Goal: Obtain resource: Obtain resource

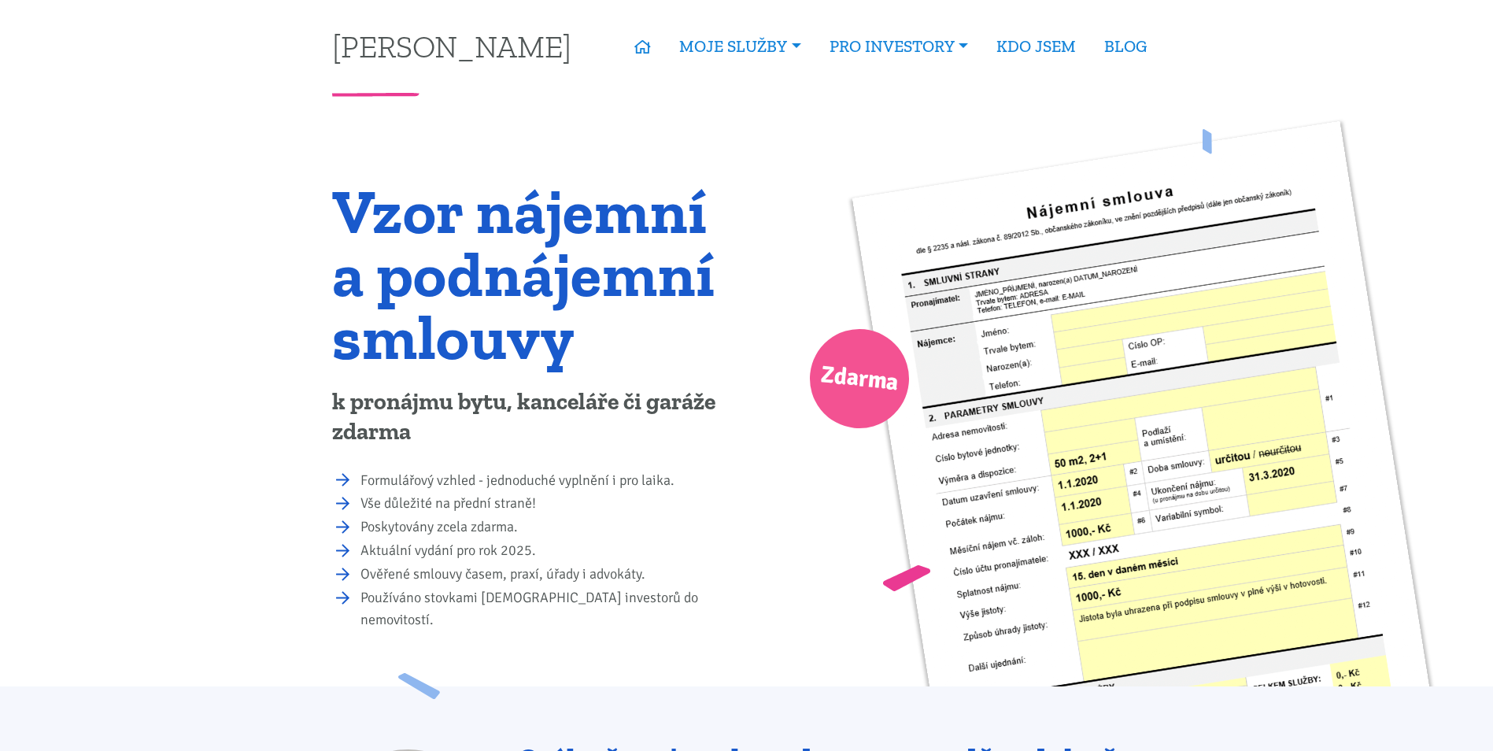
drag, startPoint x: 828, startPoint y: 472, endPoint x: 789, endPoint y: 486, distance: 41.1
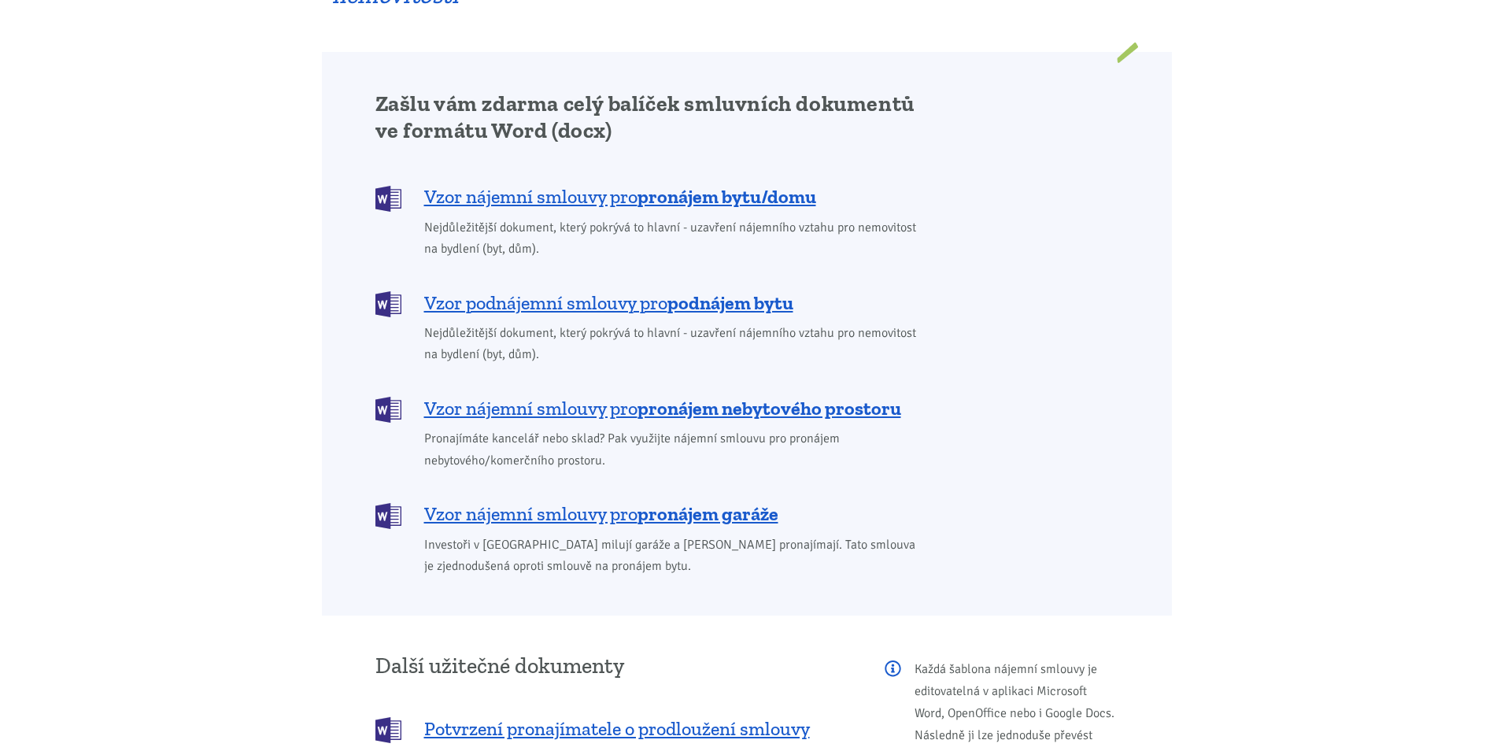
scroll to position [1259, 0]
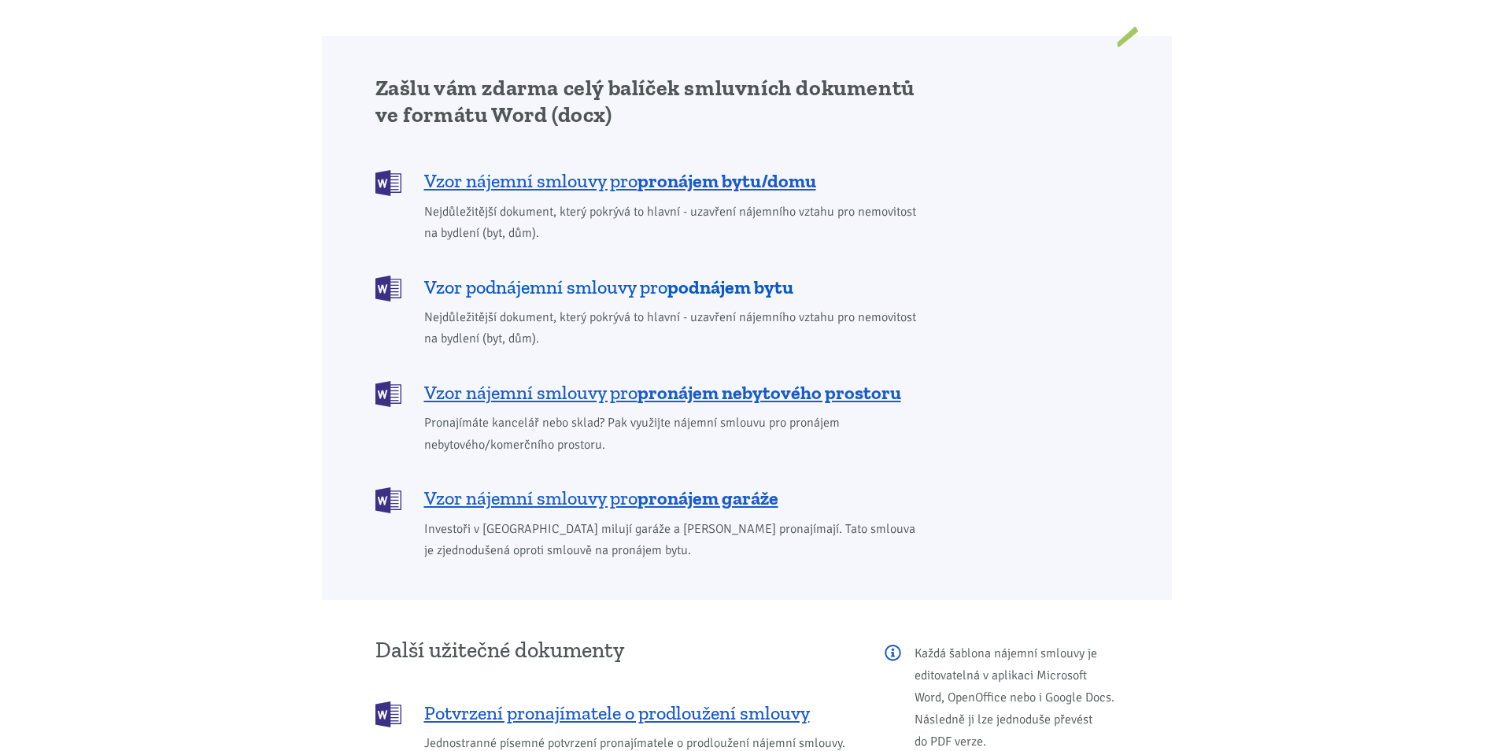
click at [634, 275] on span "Vzor podnájemní smlouvy pro podnájem bytu" at bounding box center [608, 287] width 369 height 25
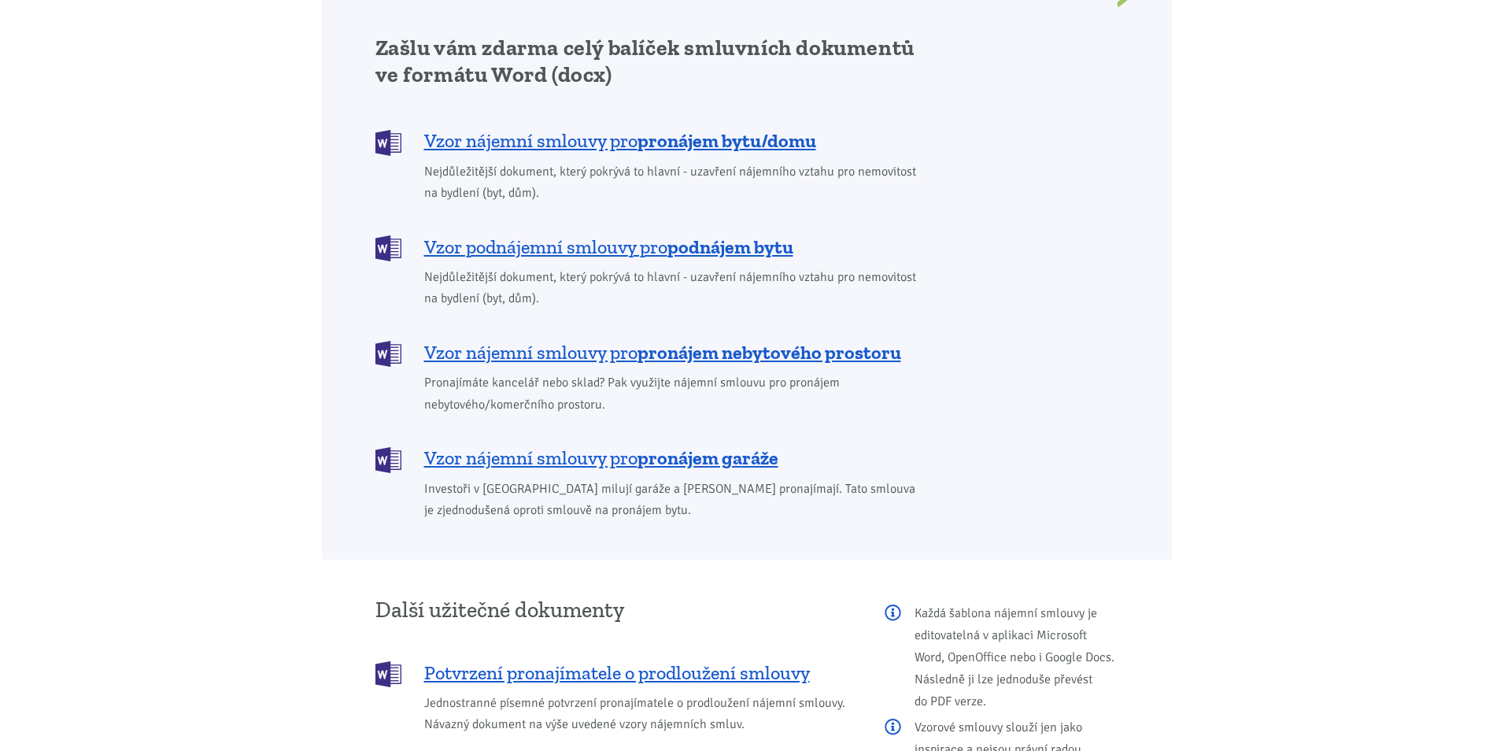
scroll to position [1291, 0]
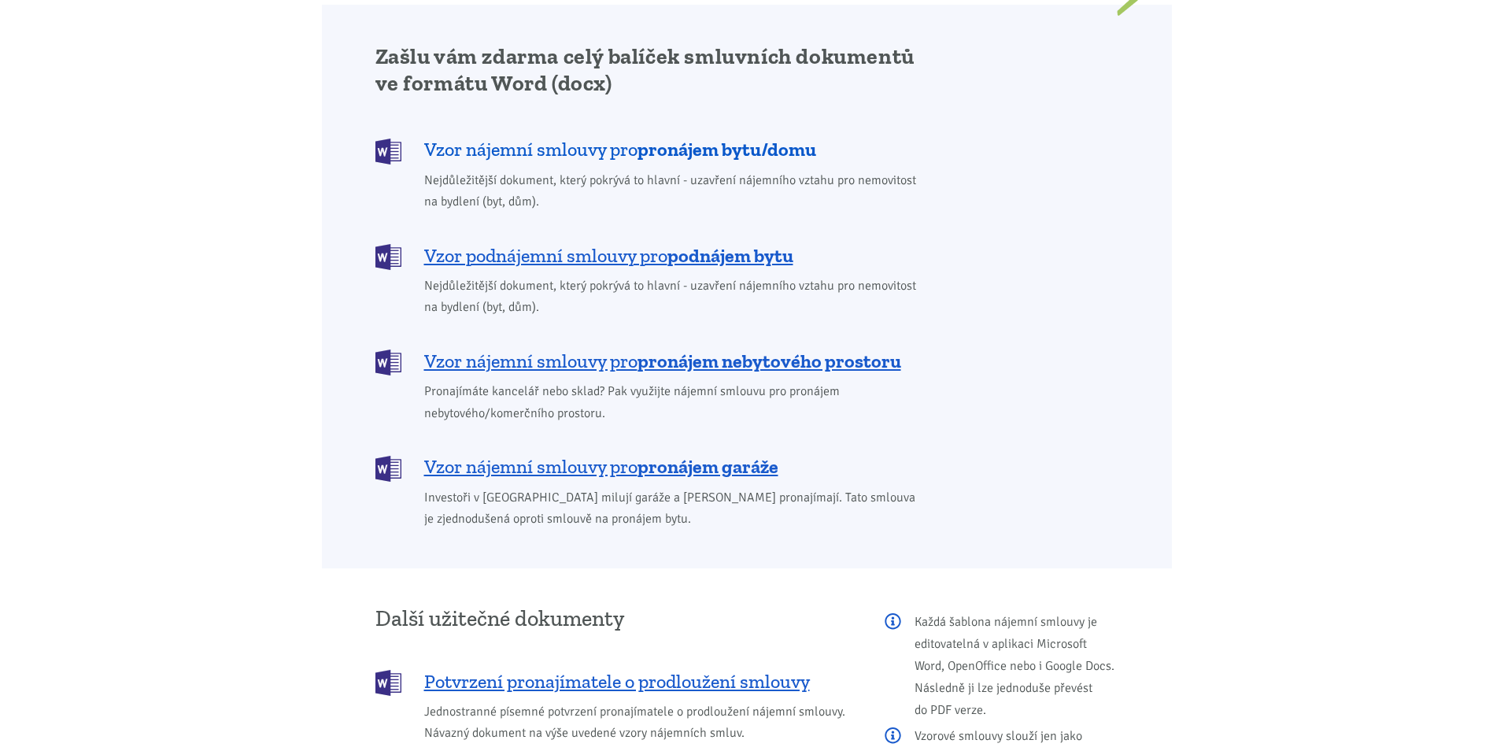
click at [665, 138] on b "pronájem bytu/domu" at bounding box center [727, 149] width 179 height 23
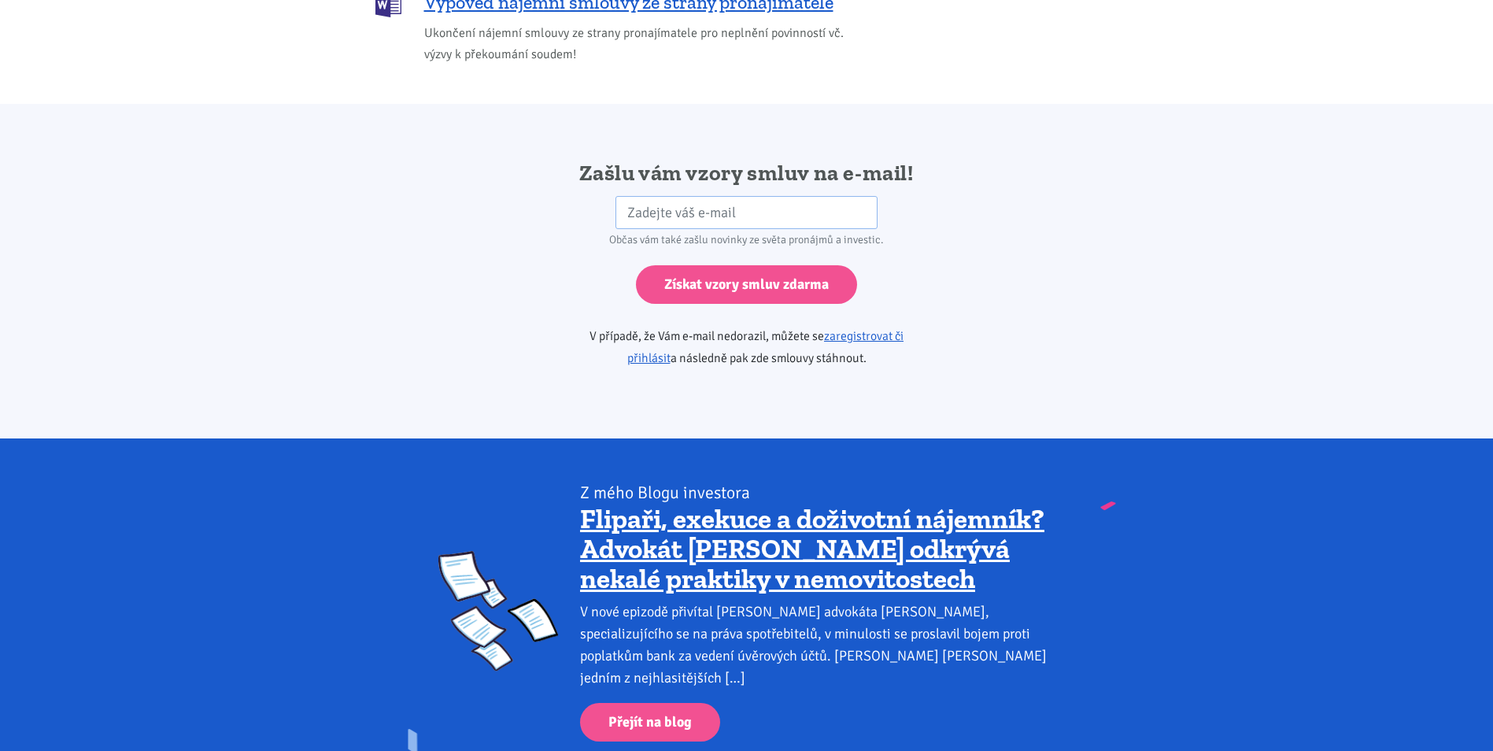
scroll to position [2629, 0]
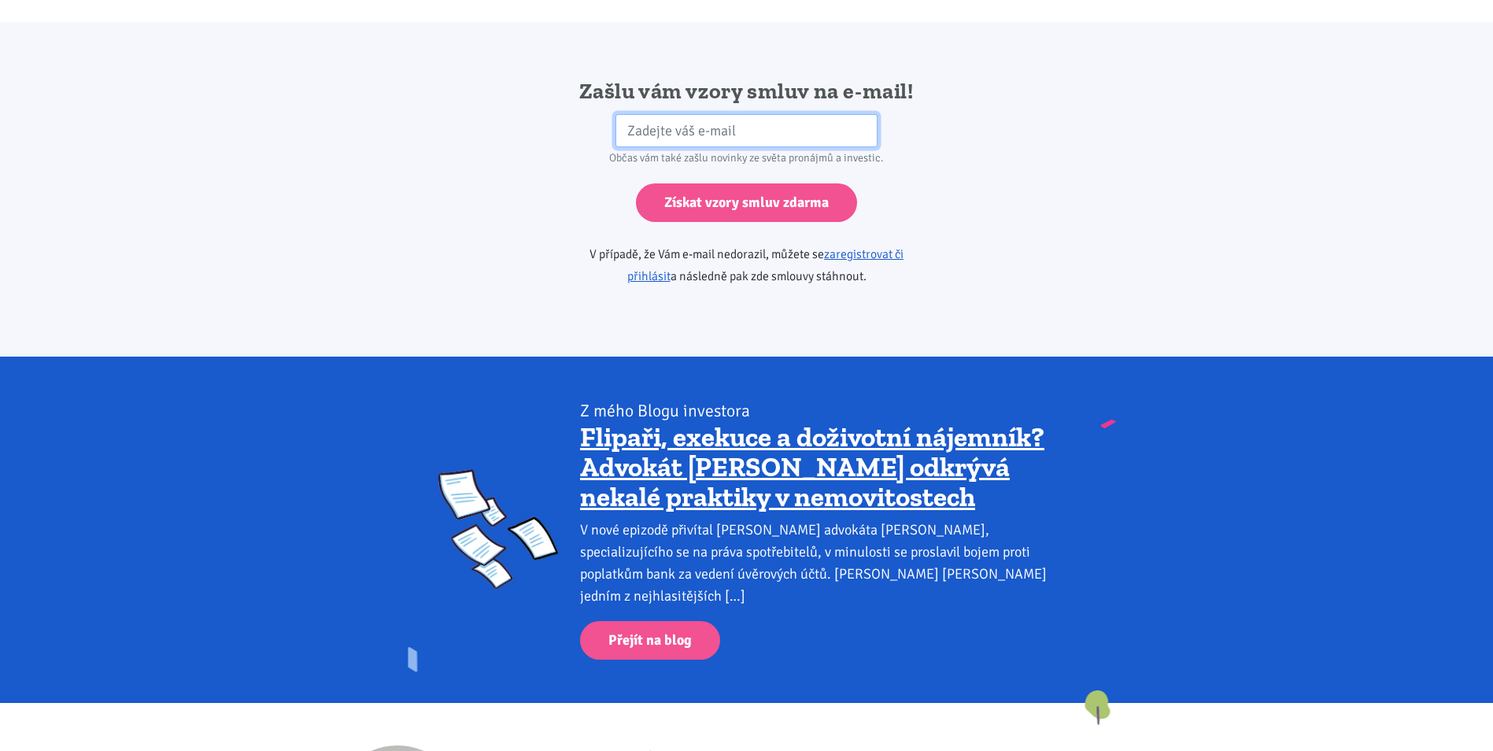
click at [635, 114] on input "email" at bounding box center [746, 131] width 262 height 34
type input "jindrich.smigura@seznam.cz"
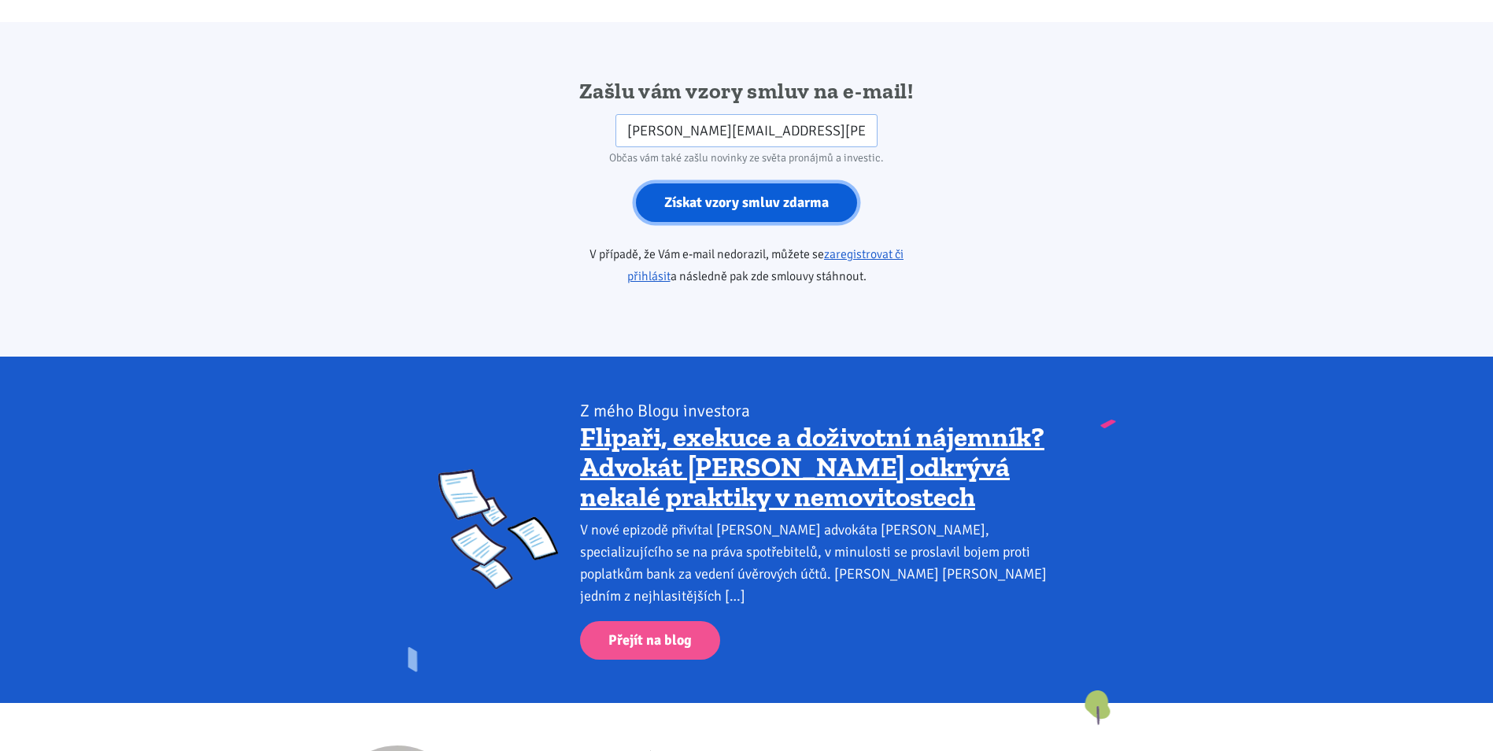
click at [733, 183] on input "Získat vzory smluv zdarma" at bounding box center [746, 202] width 221 height 39
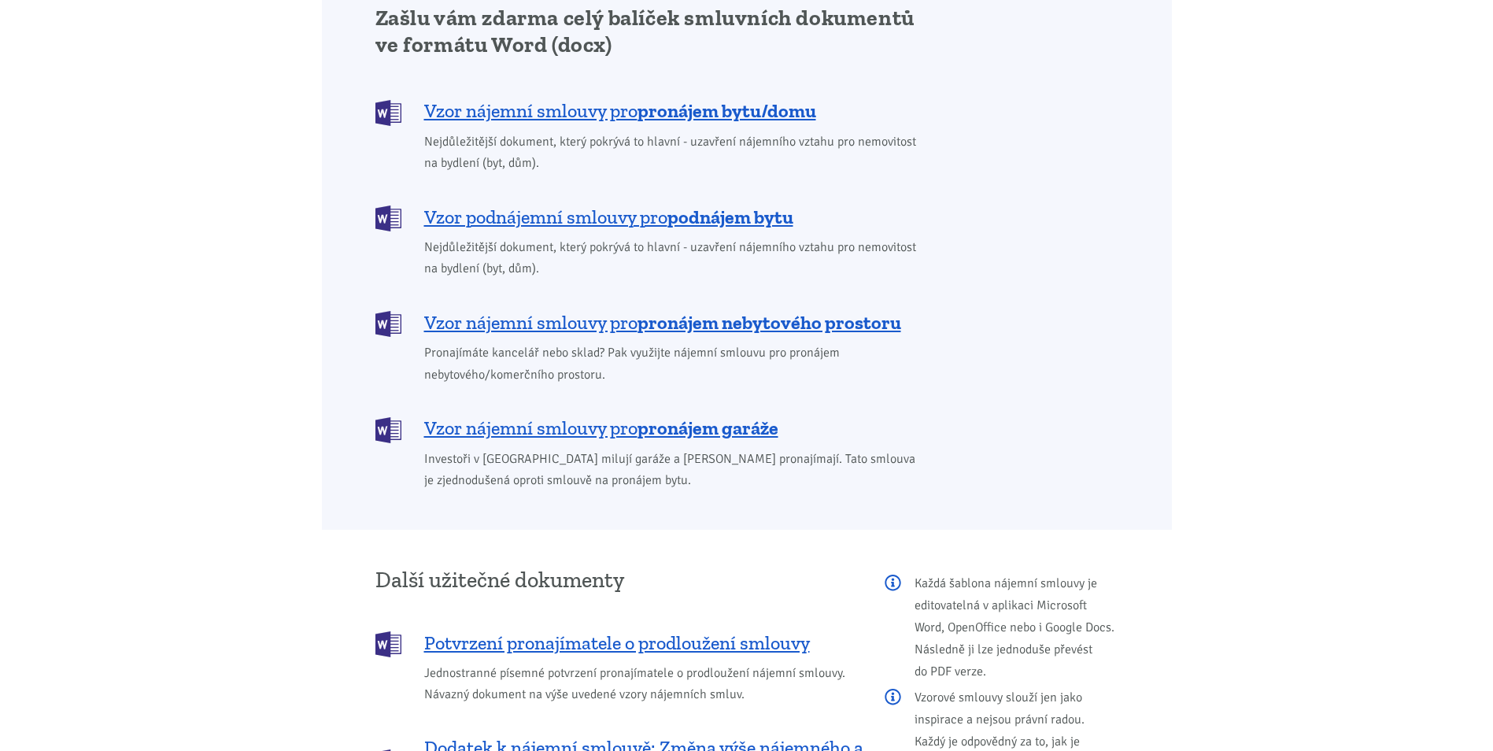
scroll to position [1259, 0]
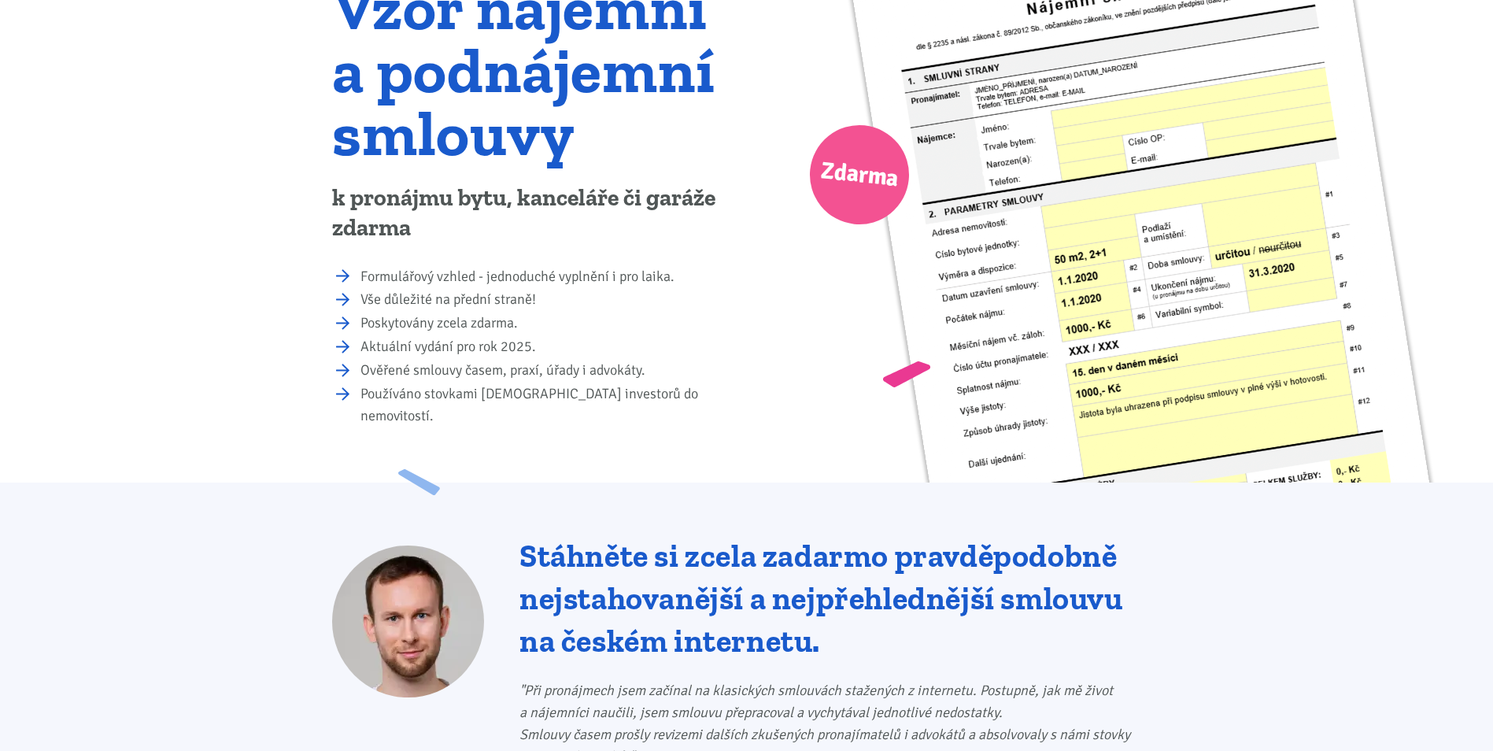
scroll to position [394, 0]
